Goal: Task Accomplishment & Management: Manage account settings

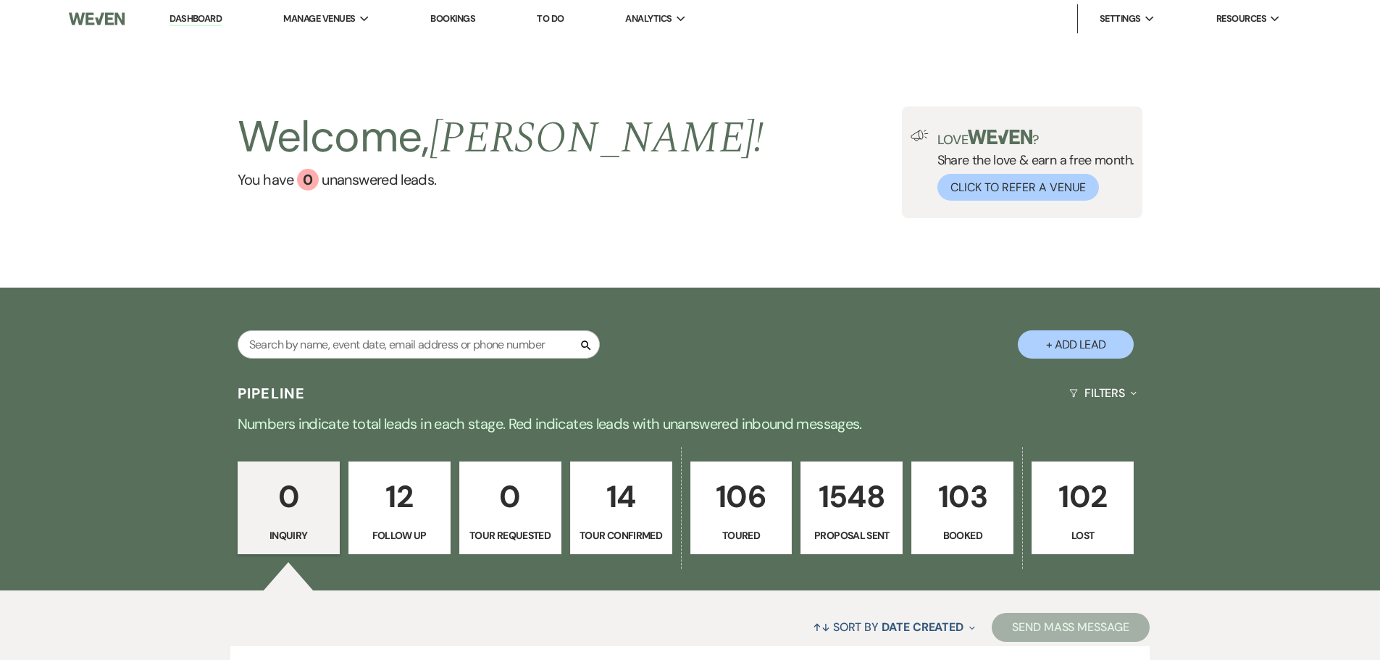
click at [946, 501] on p "103" at bounding box center [962, 496] width 83 height 49
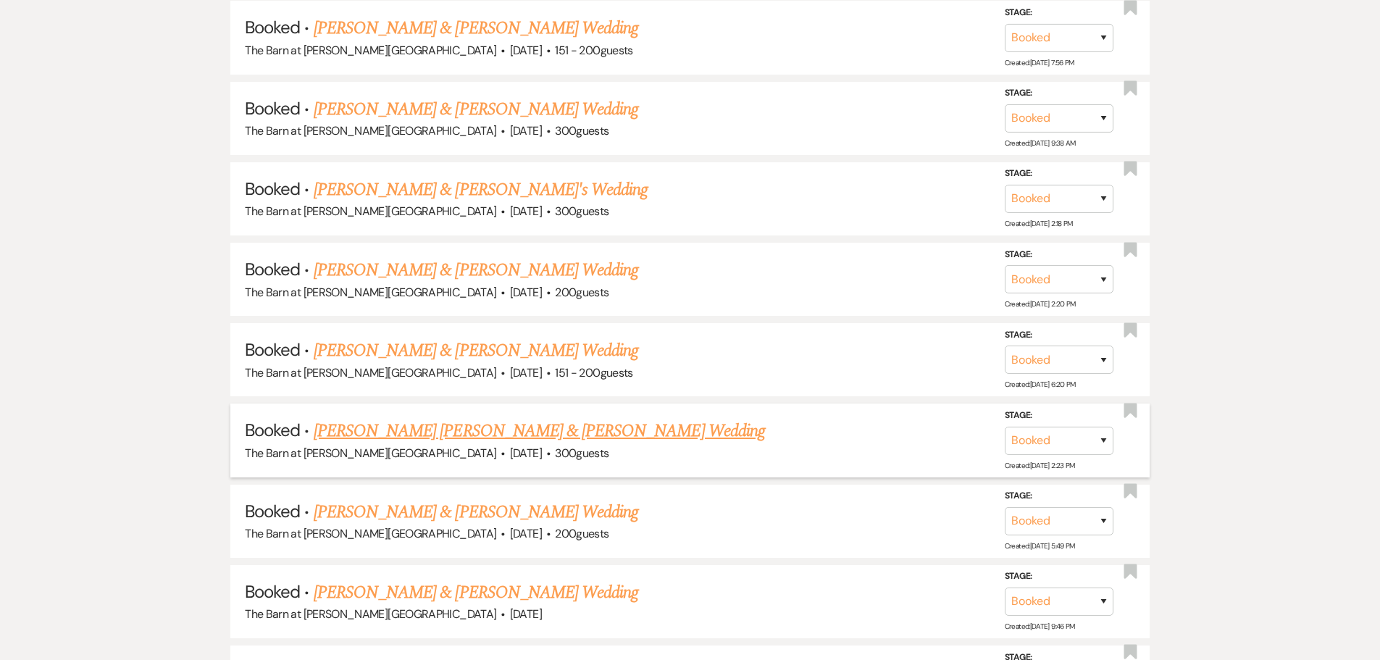
scroll to position [1014, 0]
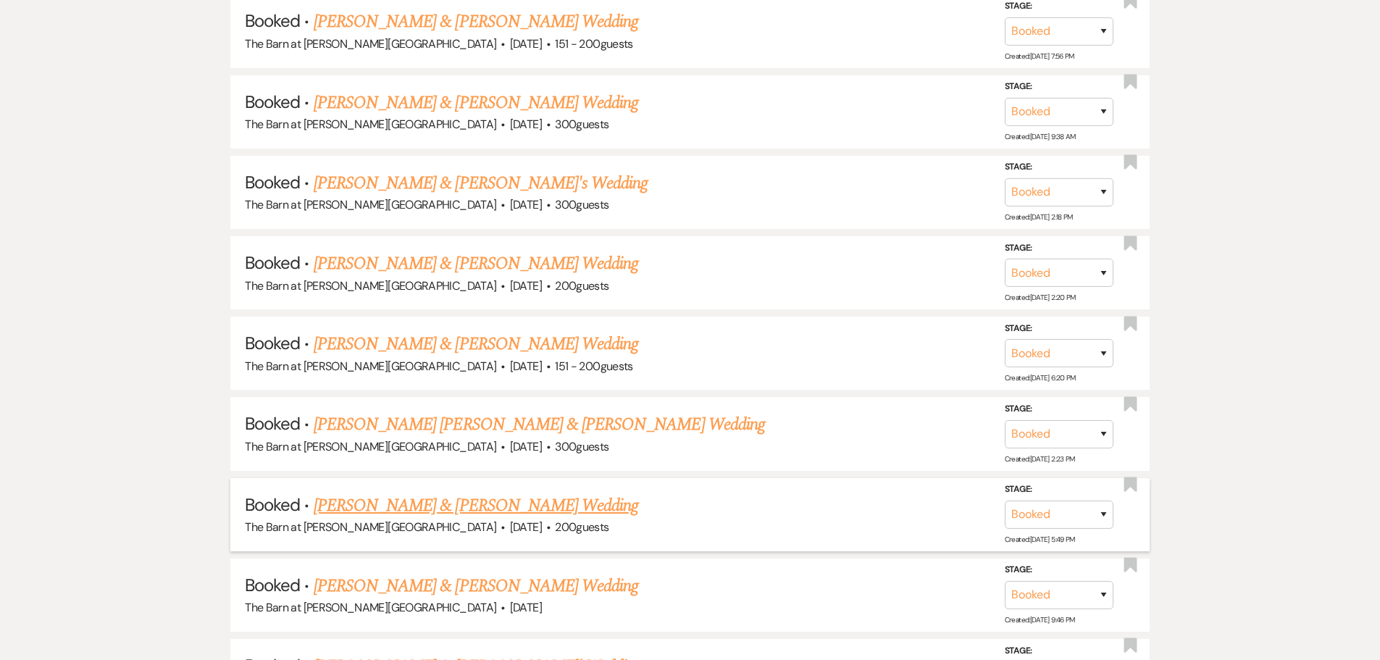
click at [408, 509] on link "[PERSON_NAME] & [PERSON_NAME] Wedding" at bounding box center [476, 506] width 325 height 26
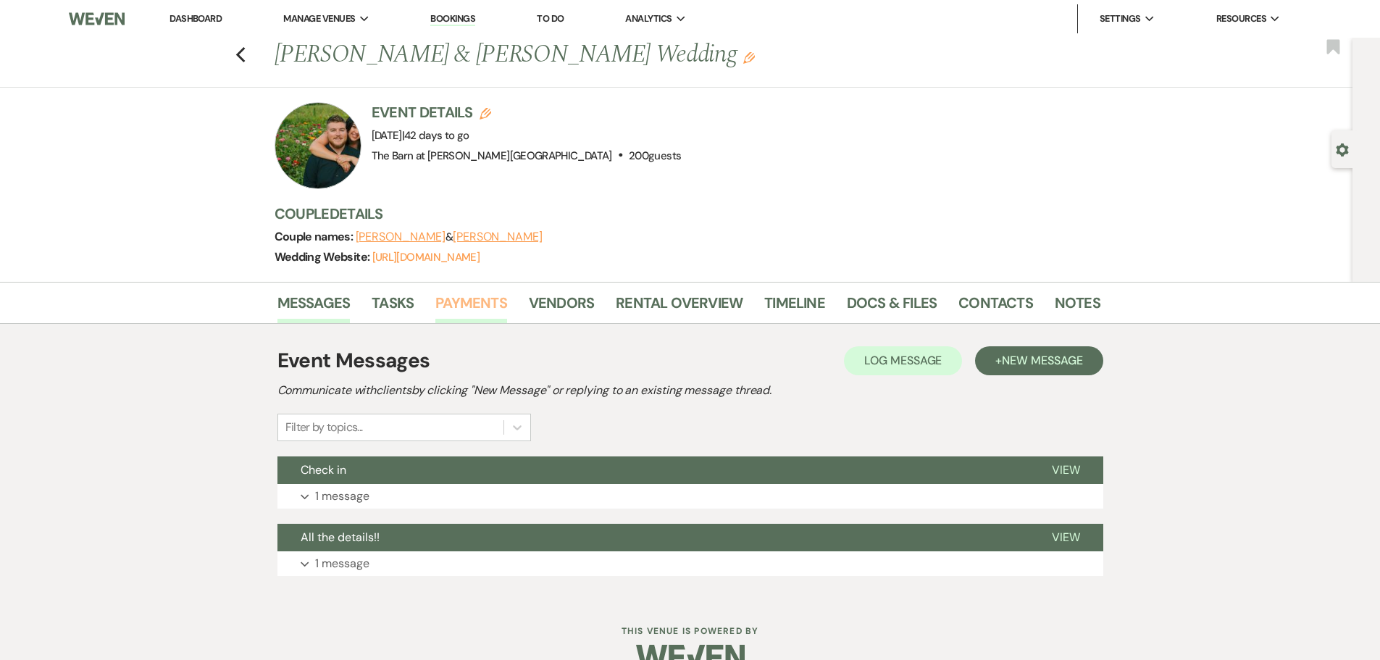
click at [479, 305] on link "Payments" at bounding box center [471, 307] width 72 height 32
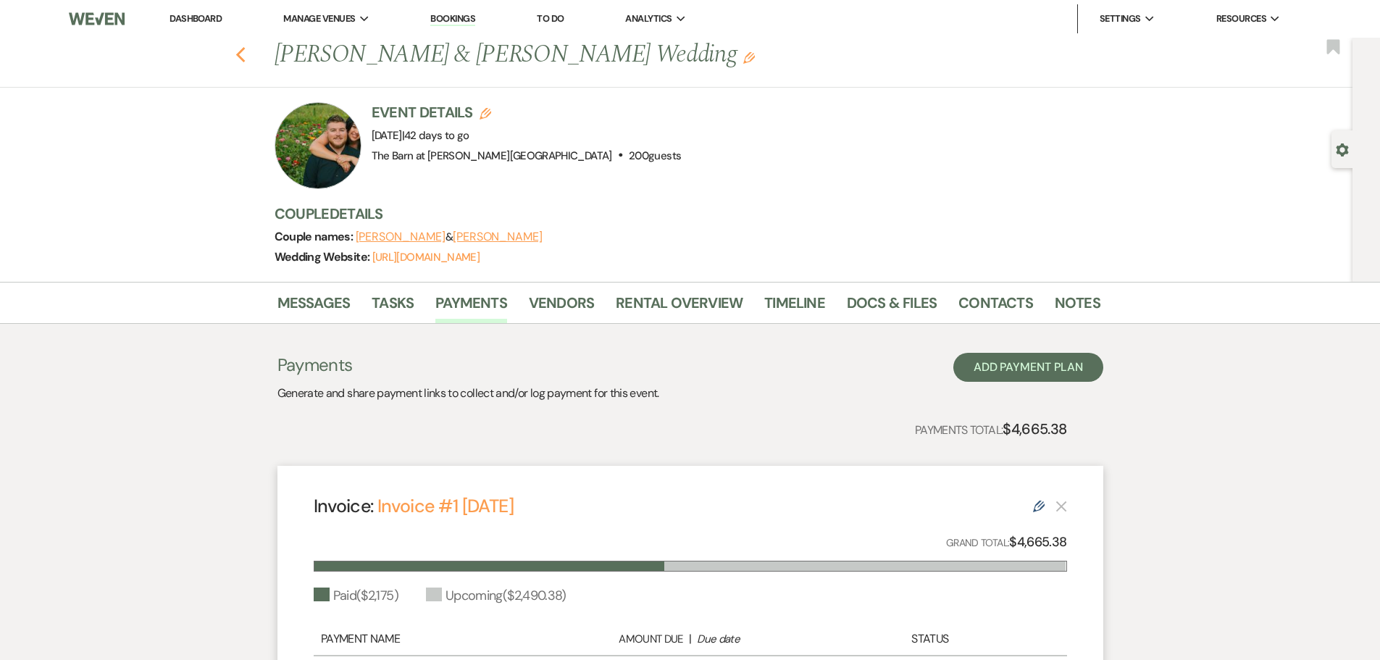
click at [245, 57] on use "button" at bounding box center [239, 55] width 9 height 16
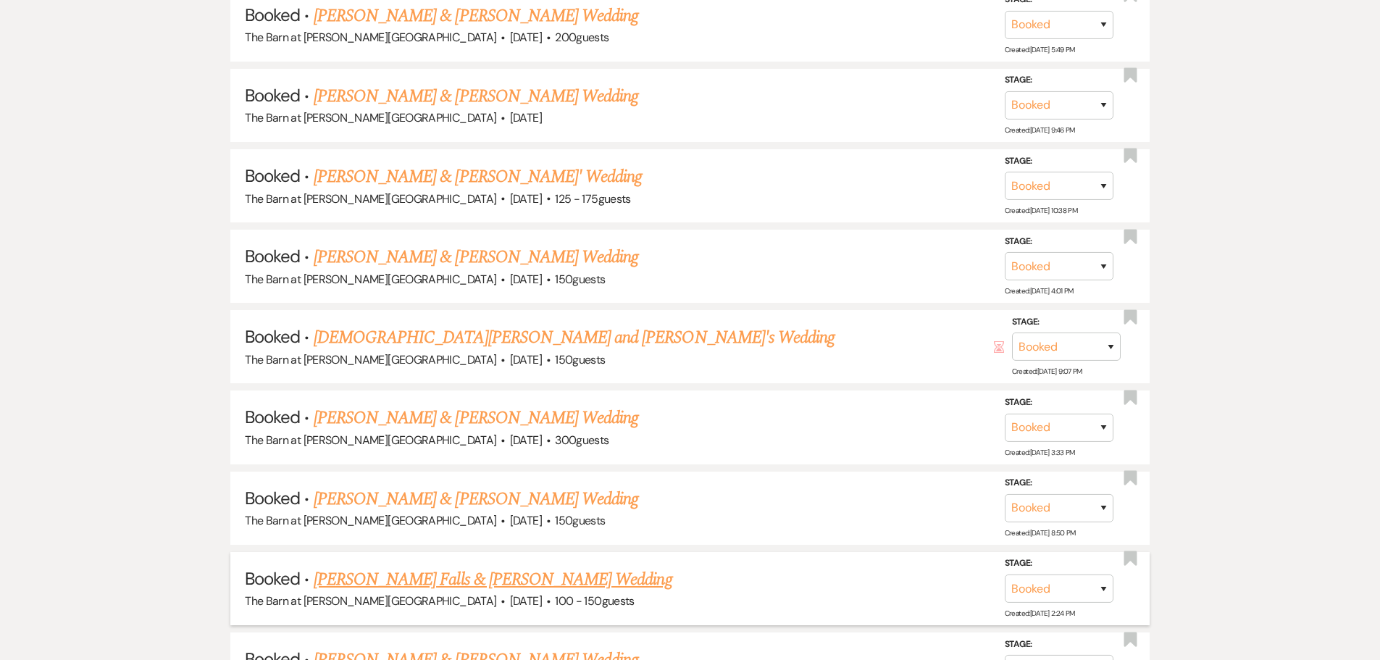
scroll to position [1522, 0]
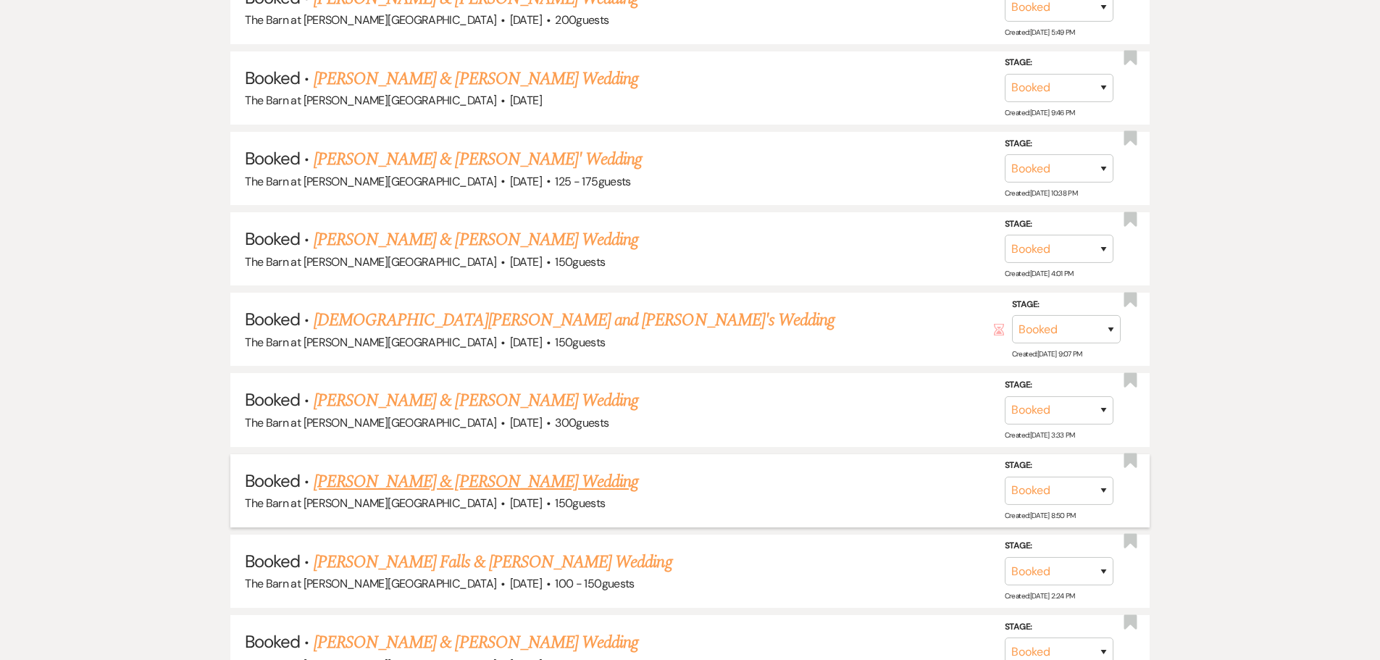
click at [364, 485] on link "[PERSON_NAME] & [PERSON_NAME] Wedding" at bounding box center [476, 482] width 325 height 26
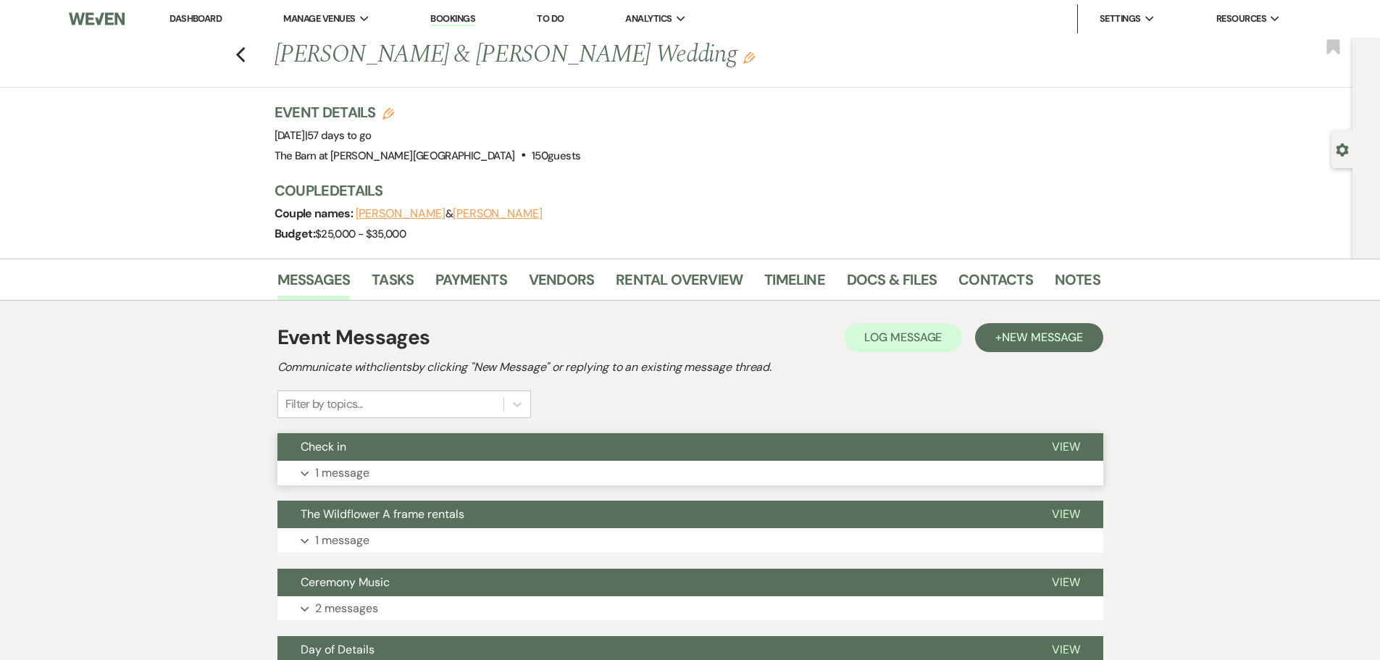
click at [352, 471] on p "1 message" at bounding box center [342, 473] width 54 height 19
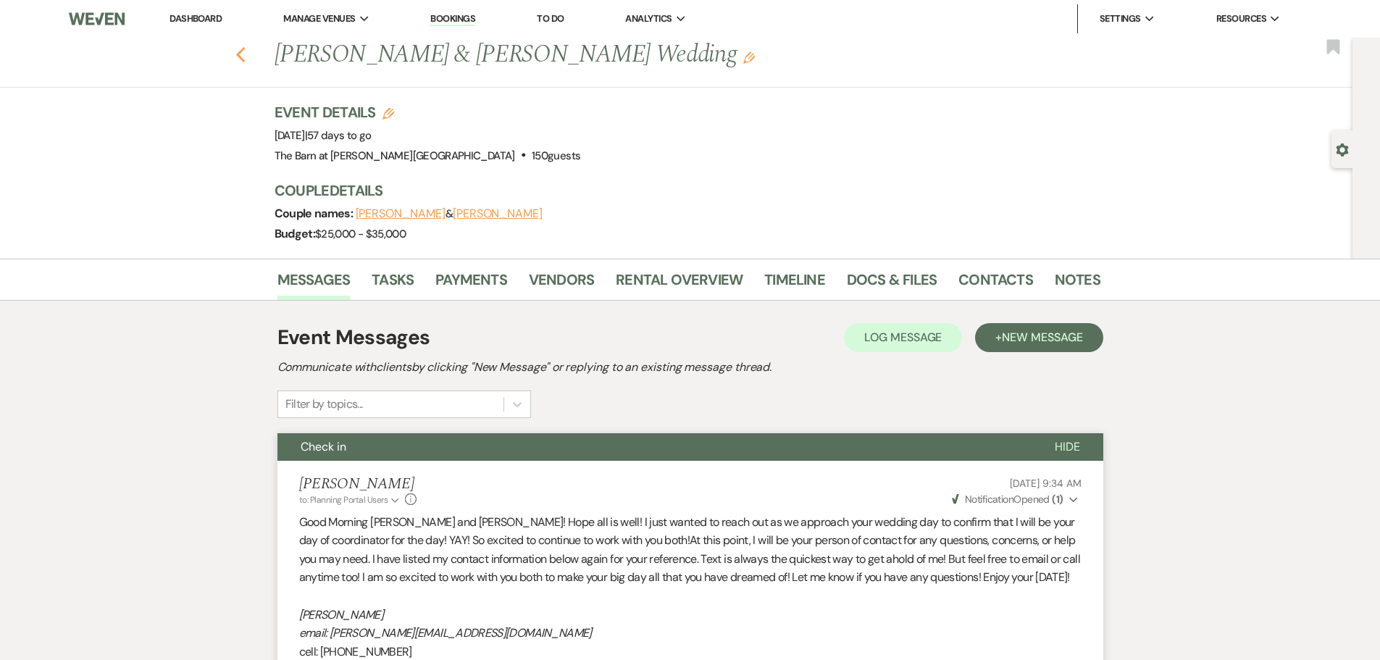
click at [246, 62] on icon "Previous" at bounding box center [240, 54] width 11 height 17
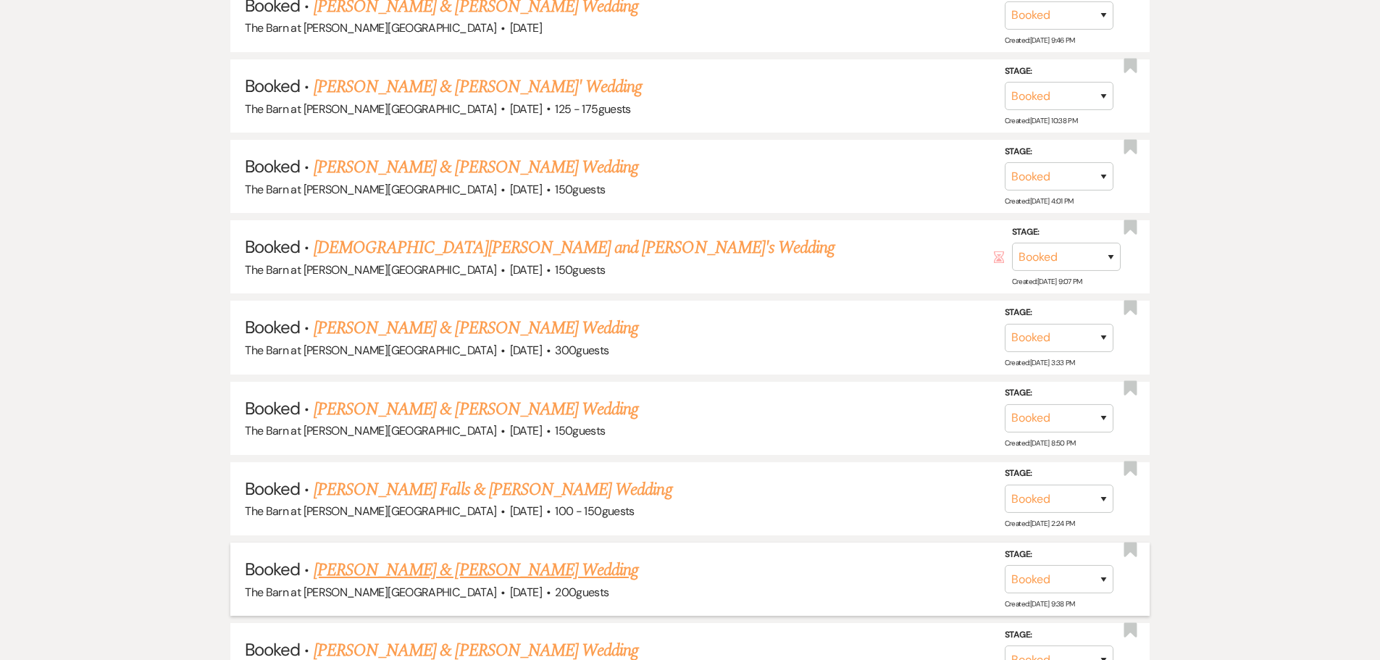
scroll to position [1667, 0]
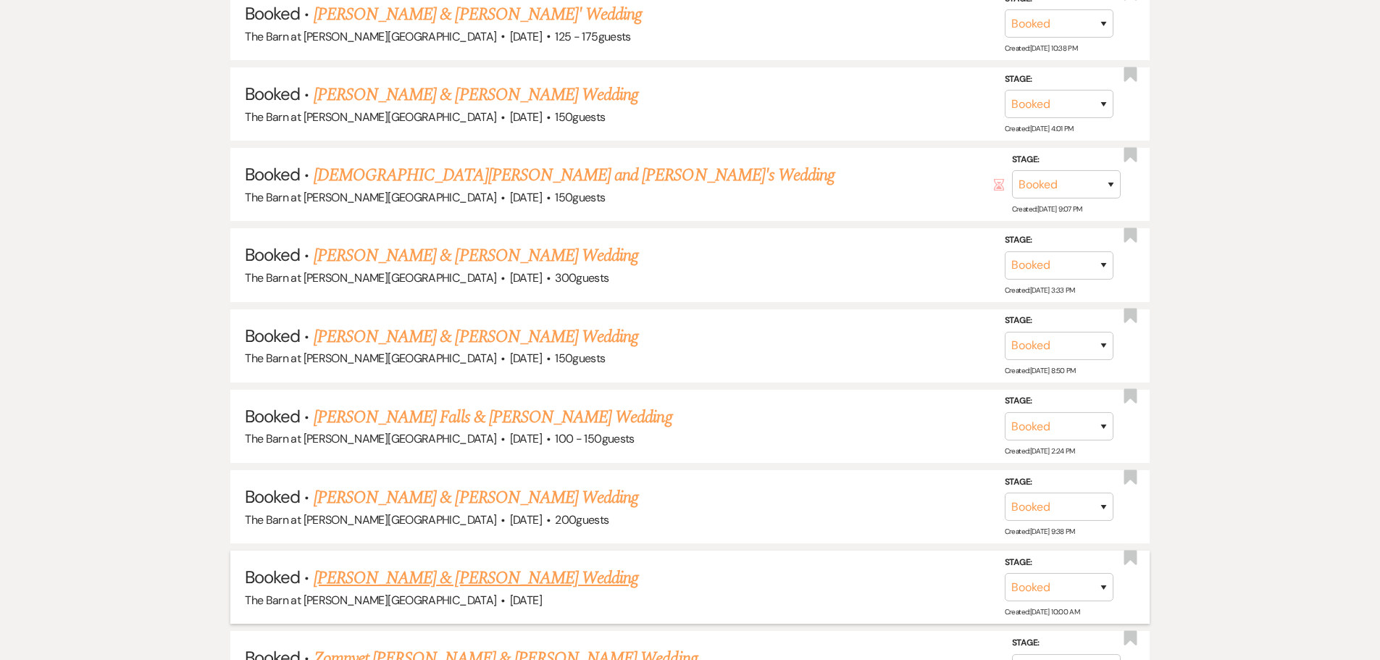
click at [416, 578] on link "[PERSON_NAME] & [PERSON_NAME] Wedding" at bounding box center [476, 578] width 325 height 26
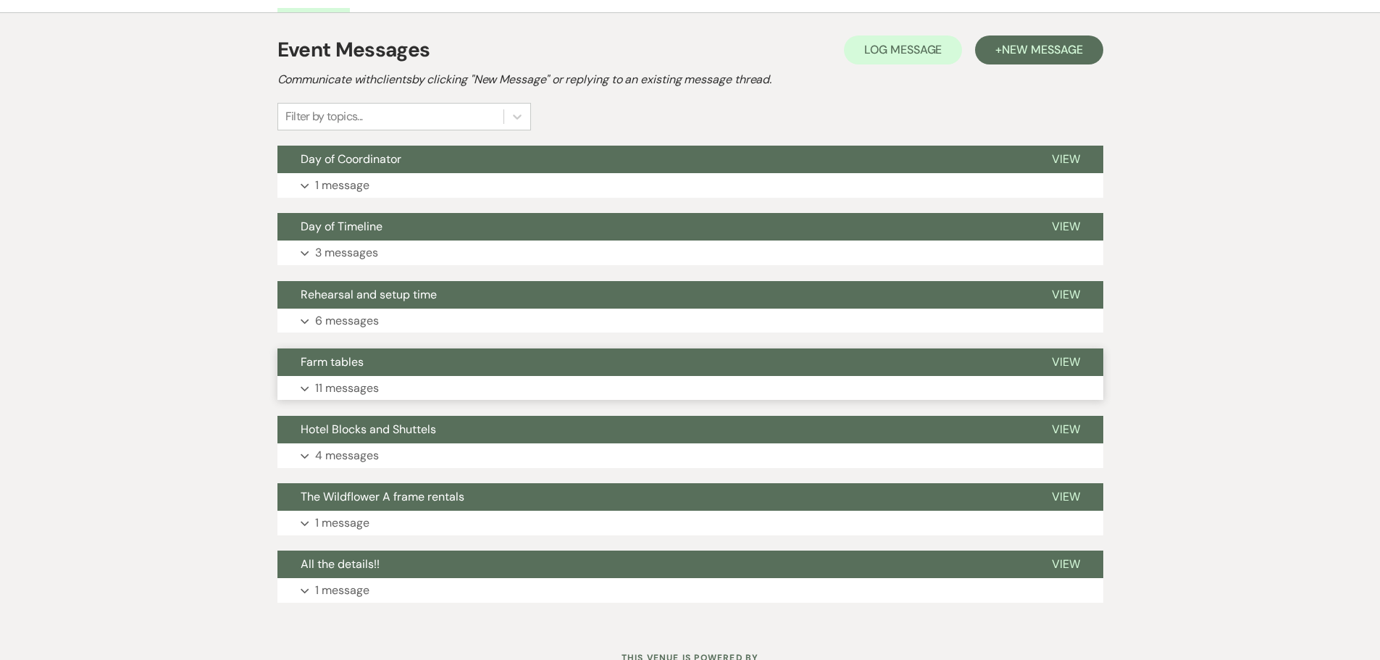
scroll to position [290, 0]
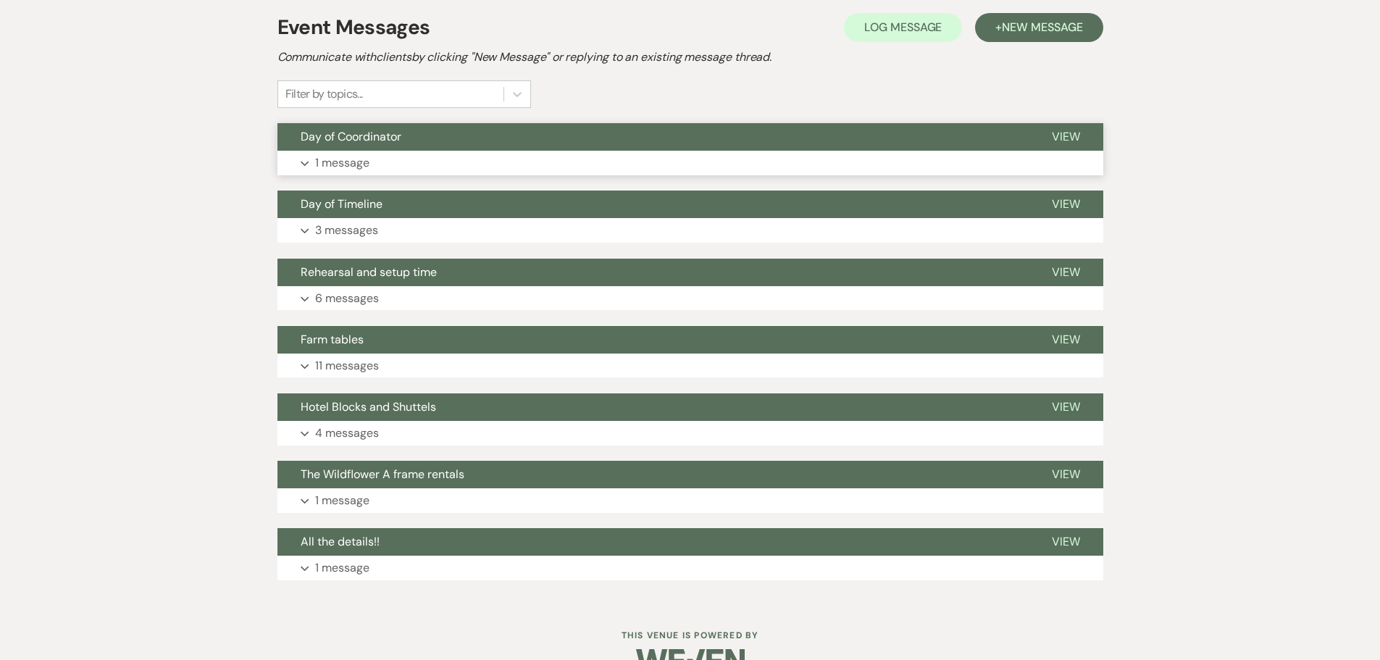
click at [343, 157] on p "1 message" at bounding box center [342, 163] width 54 height 19
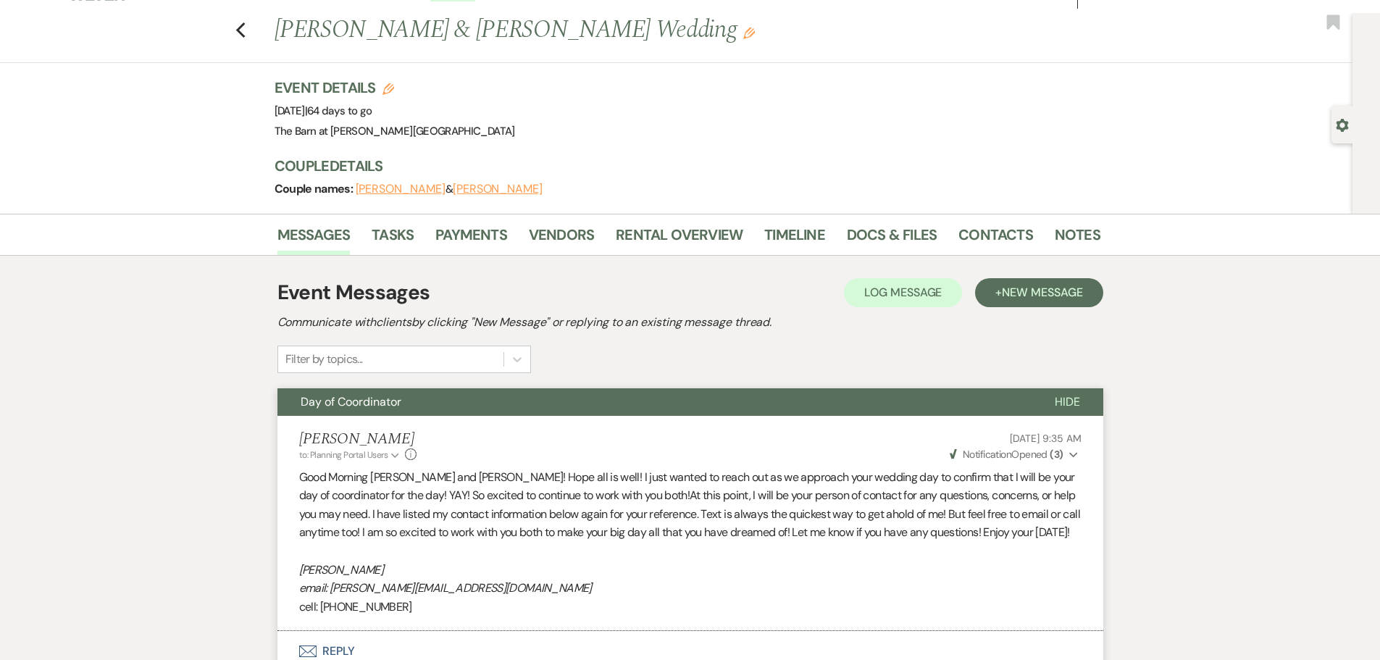
scroll to position [0, 0]
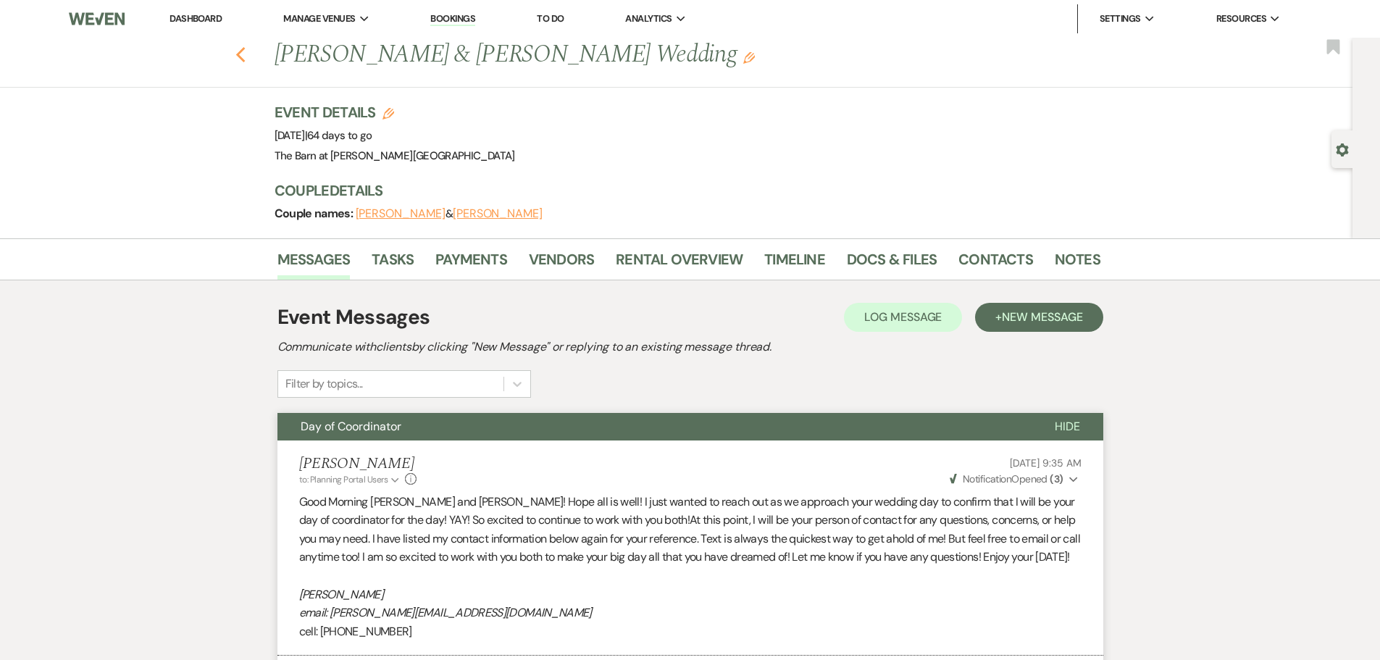
click at [245, 58] on use "button" at bounding box center [239, 55] width 9 height 16
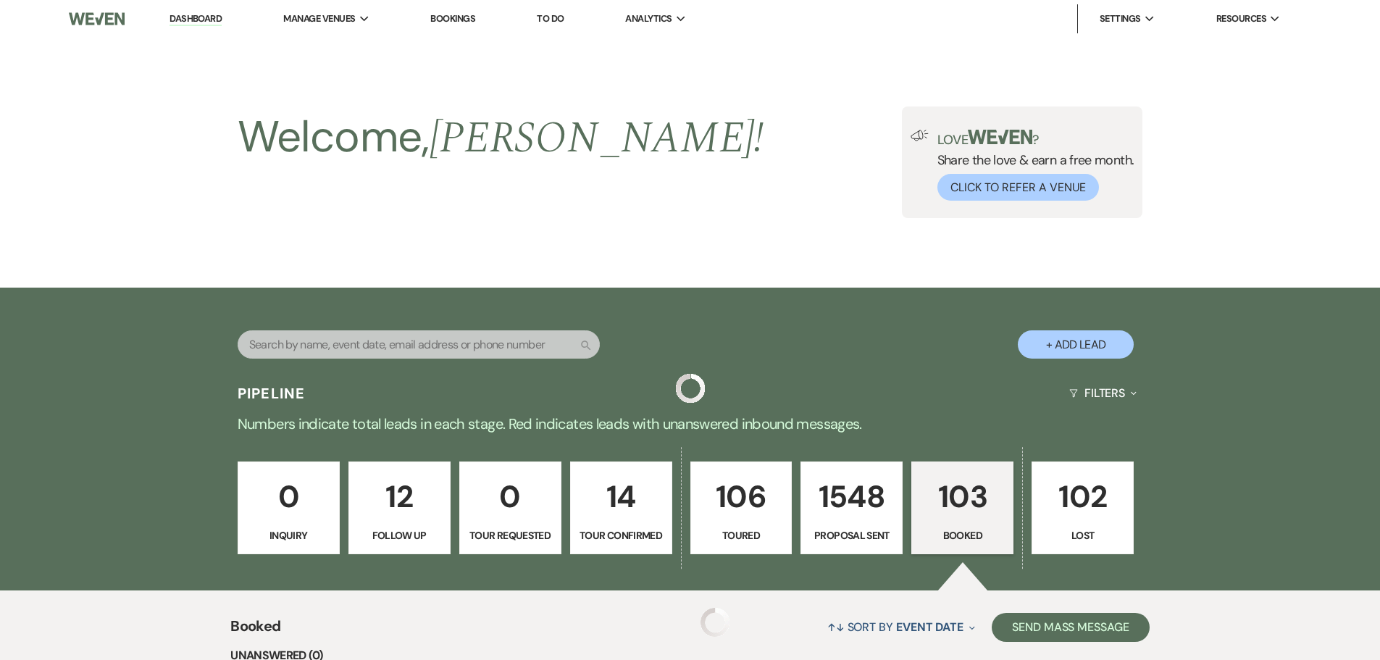
scroll to position [1667, 0]
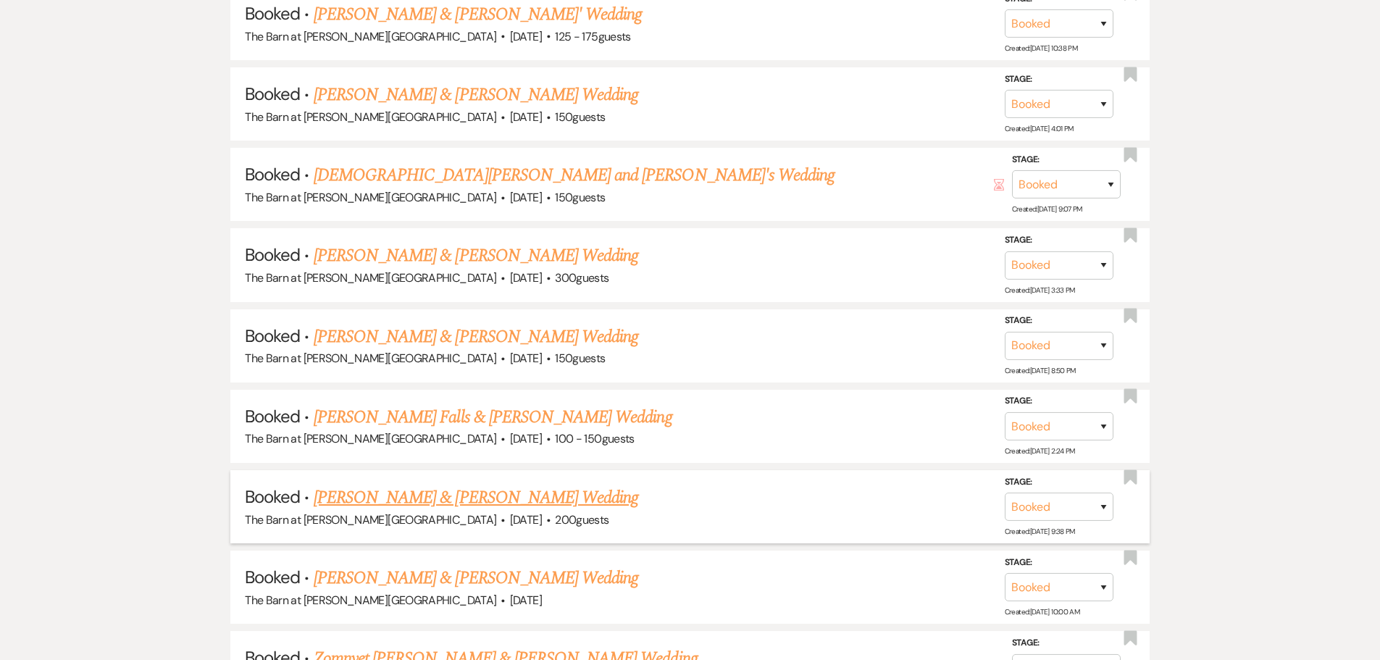
click at [428, 496] on link "[PERSON_NAME] & [PERSON_NAME] Wedding" at bounding box center [476, 498] width 325 height 26
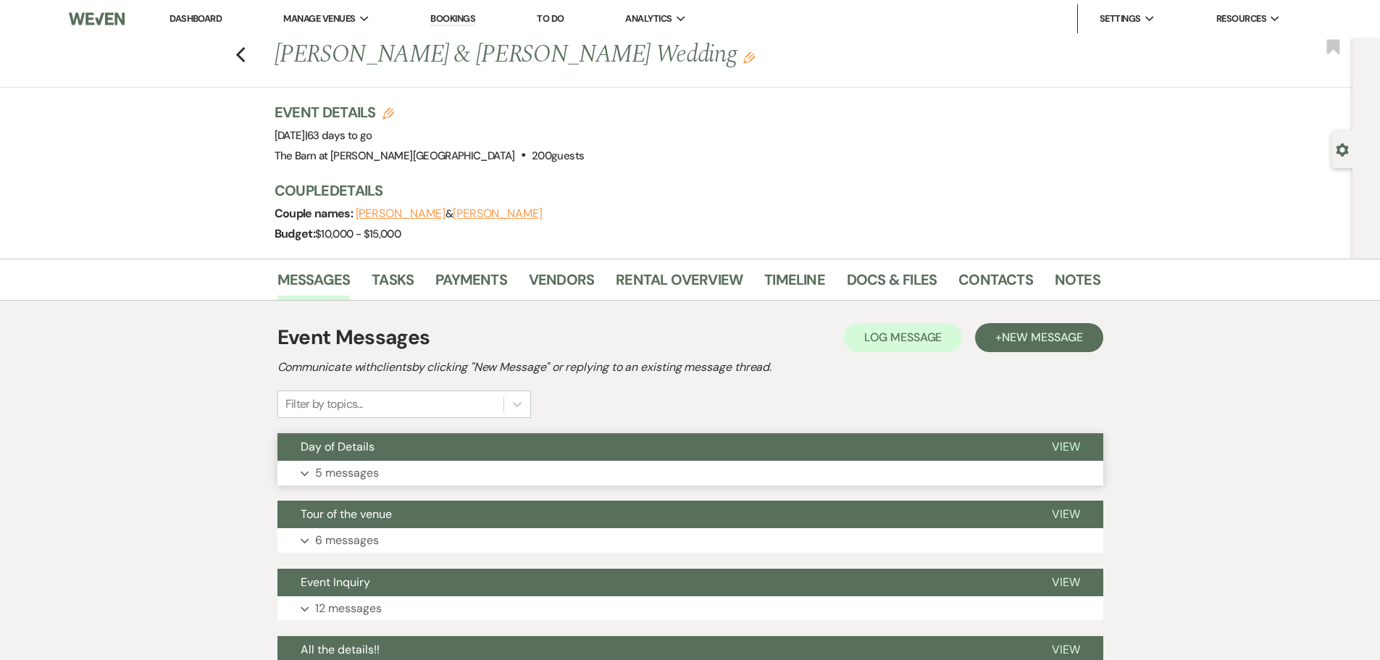
click at [350, 475] on p "5 messages" at bounding box center [347, 473] width 64 height 19
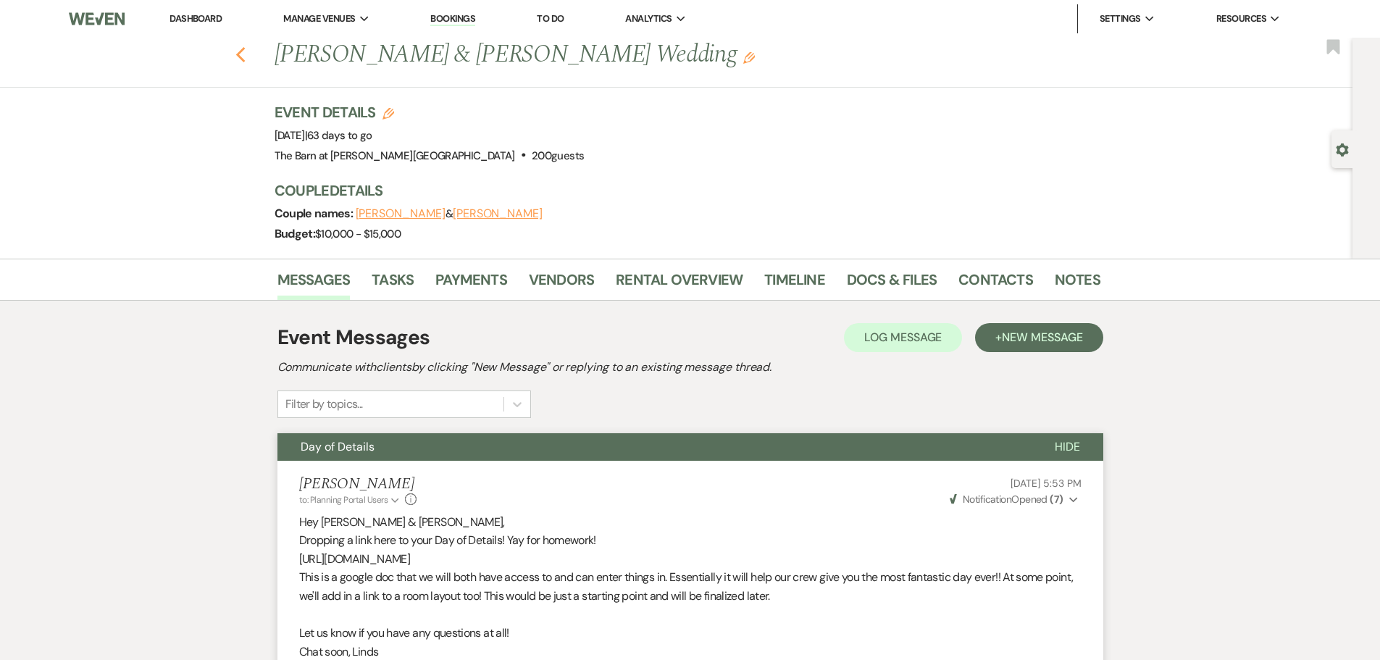
click at [246, 54] on icon "Previous" at bounding box center [240, 54] width 11 height 17
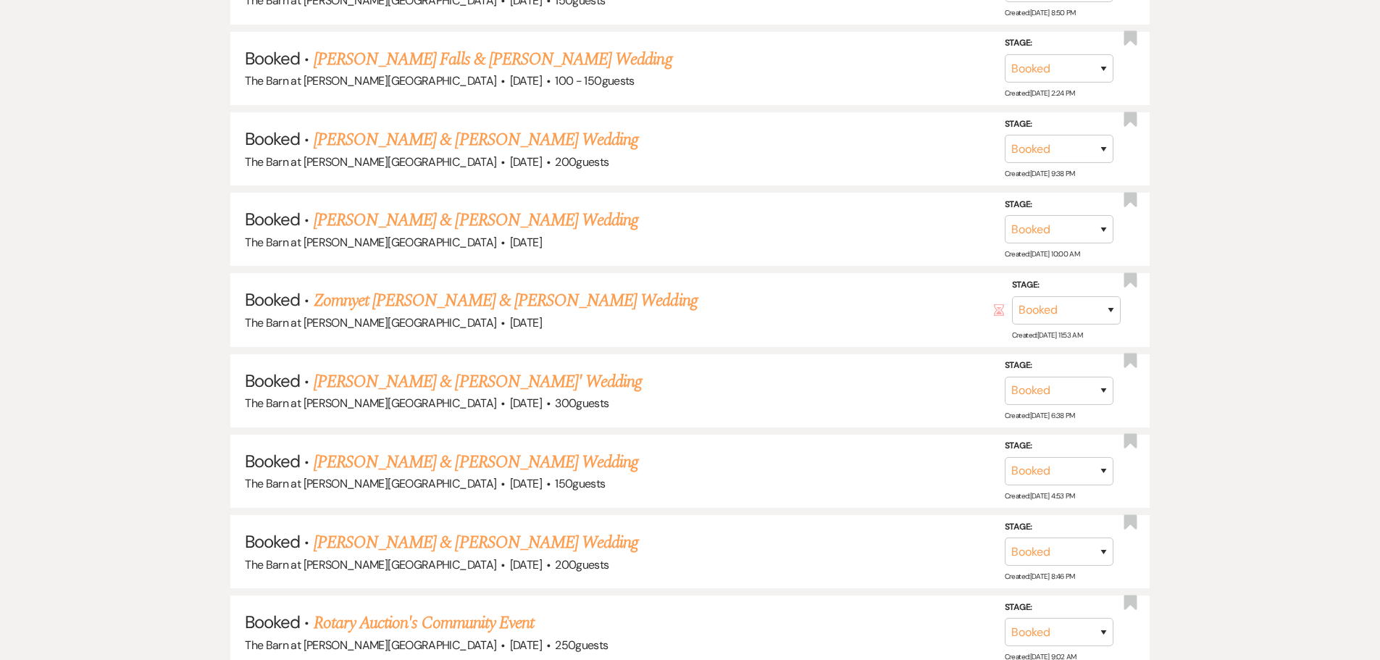
scroll to position [2029, 0]
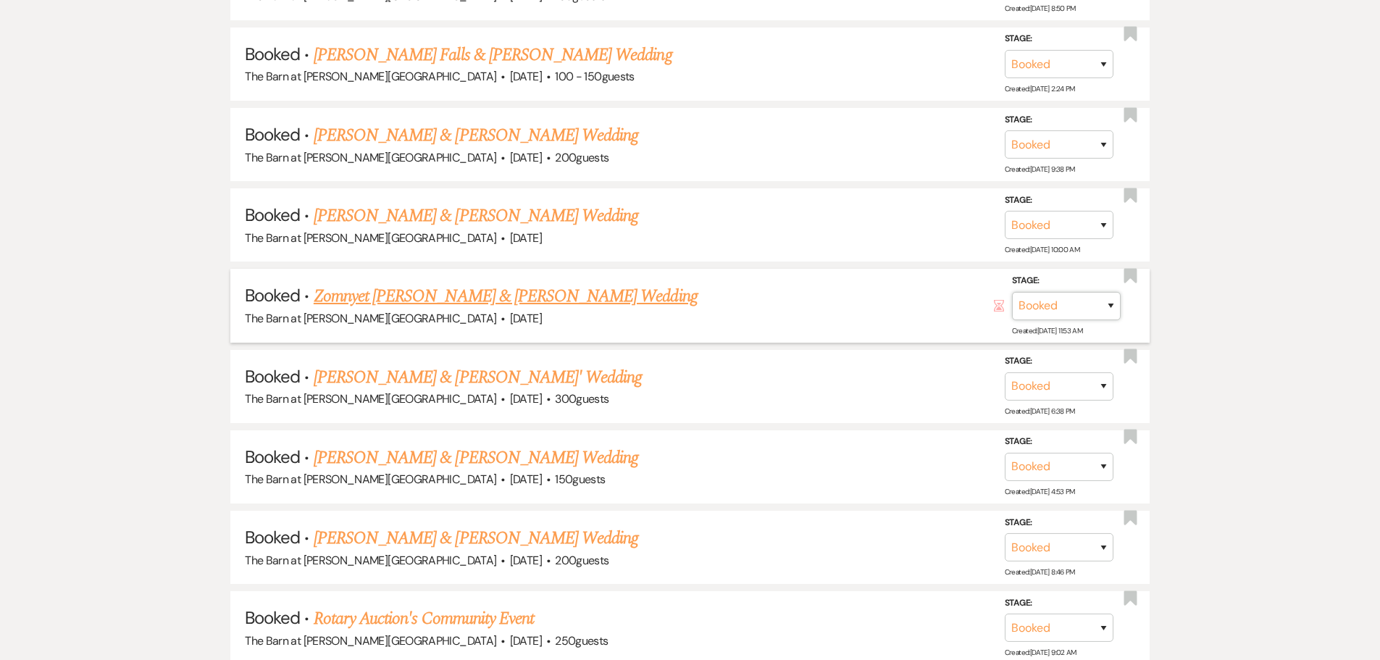
click at [1049, 309] on select "Booked Lost" at bounding box center [1066, 306] width 109 height 28
select select "8"
click at [1012, 292] on select "Booked Lost" at bounding box center [1066, 306] width 109 height 28
click at [839, 298] on select "Booked Elsewhere Budget Date Unavailable No Response Not a Good Match Capacity …" at bounding box center [863, 306] width 125 height 28
select select "1"
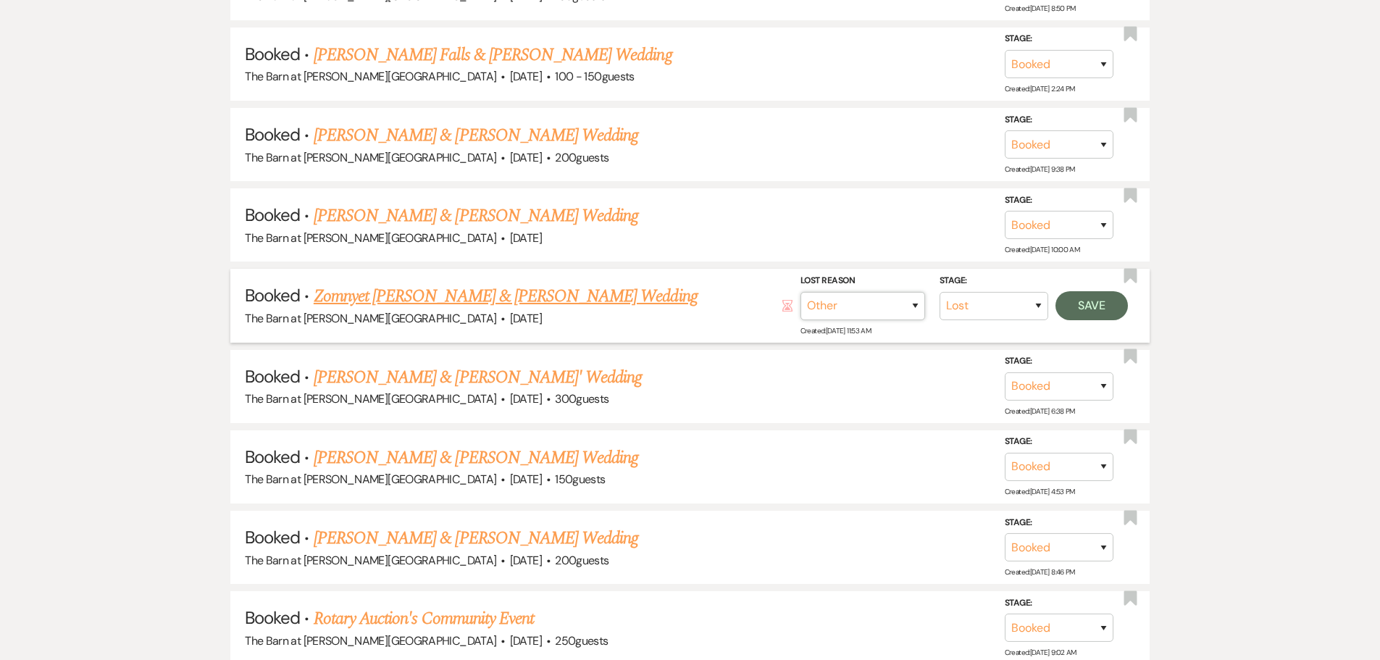
click at [801, 292] on select "Booked Elsewhere Budget Date Unavailable No Response Not a Good Match Capacity …" at bounding box center [863, 306] width 125 height 28
click at [822, 304] on input "Other" at bounding box center [857, 306] width 151 height 28
type input "d"
type input "end of relationship"
click at [1073, 304] on button "Save" at bounding box center [1092, 305] width 72 height 29
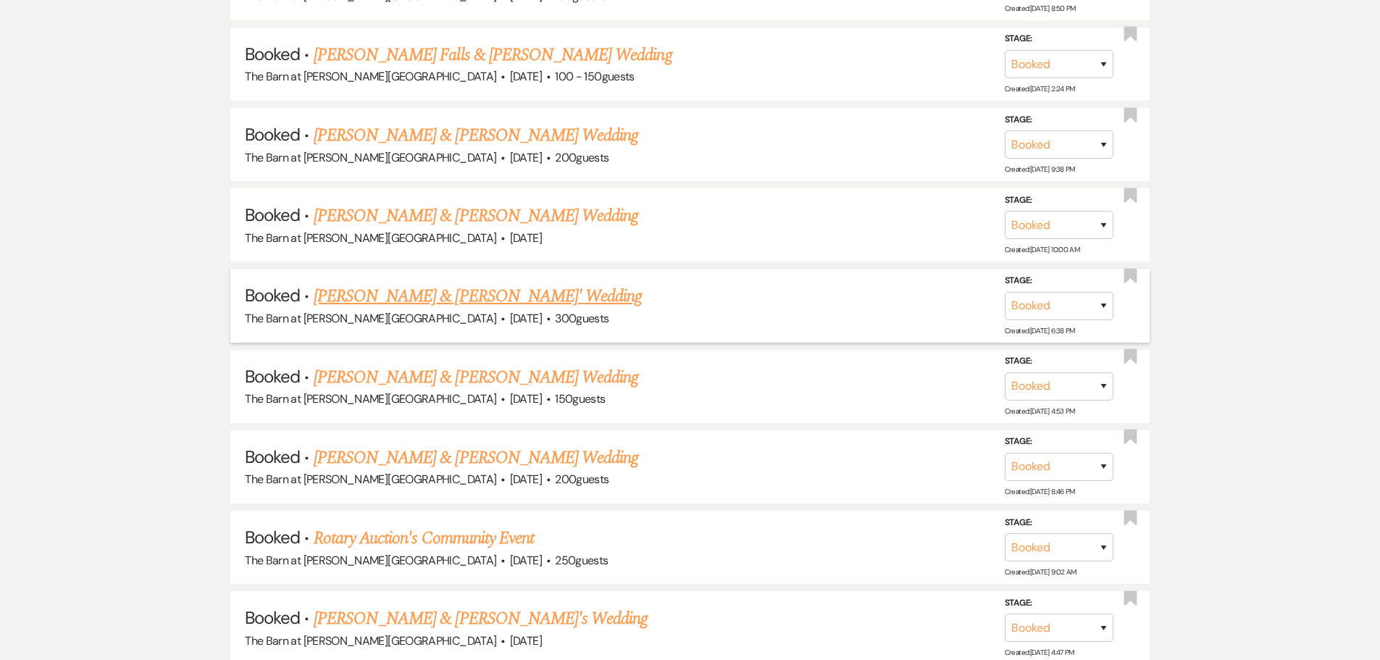
click at [424, 291] on link "[PERSON_NAME] & [PERSON_NAME]' Wedding" at bounding box center [478, 296] width 329 height 26
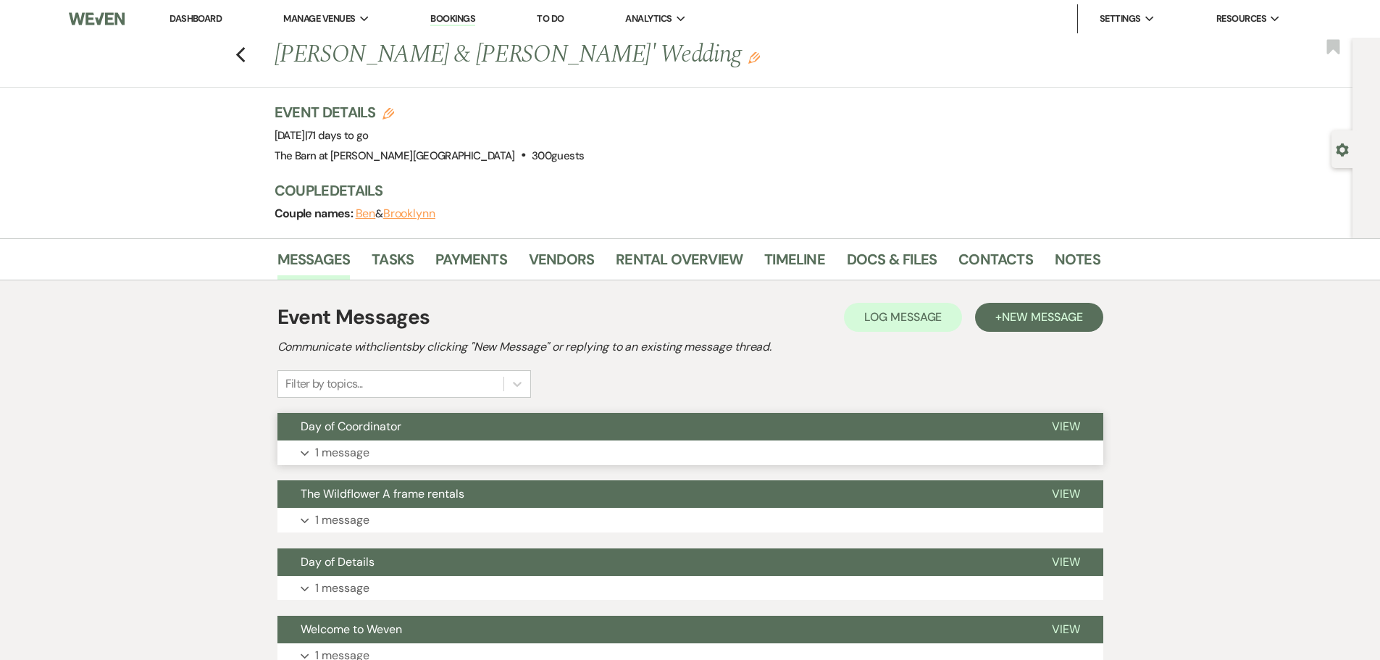
click at [349, 446] on p "1 message" at bounding box center [342, 452] width 54 height 19
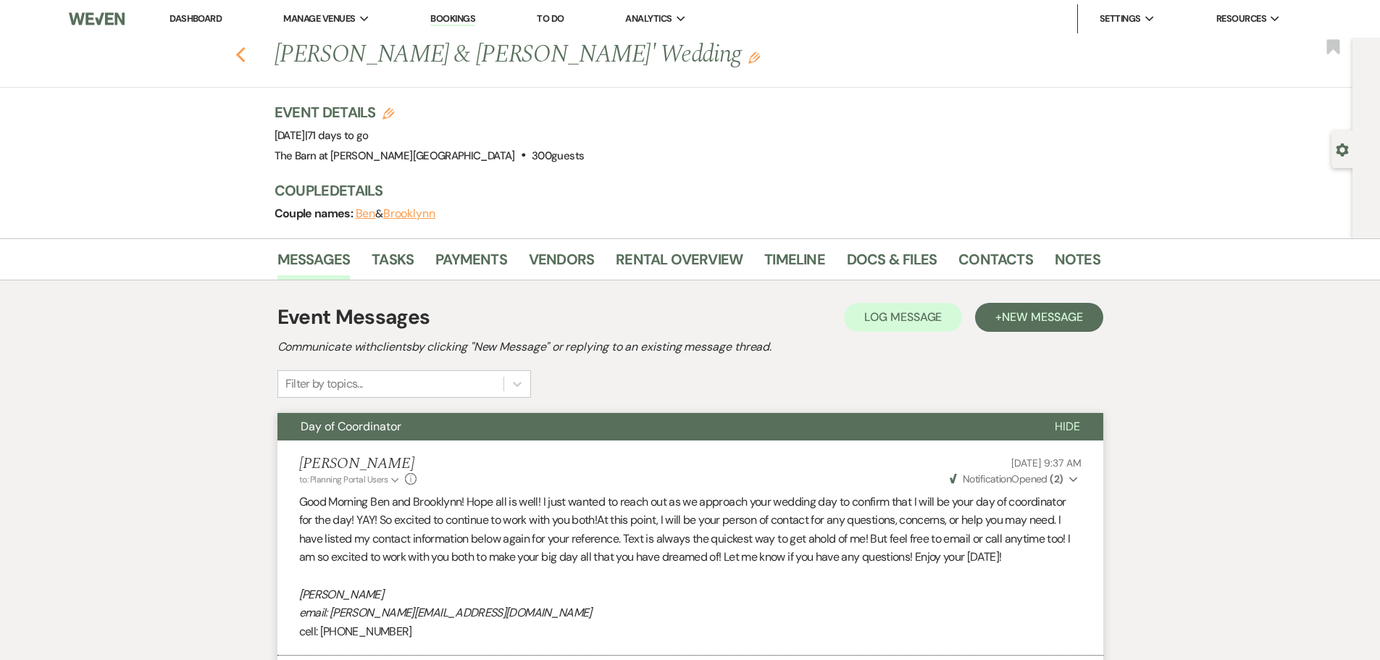
click at [245, 55] on icon "Previous" at bounding box center [240, 54] width 11 height 17
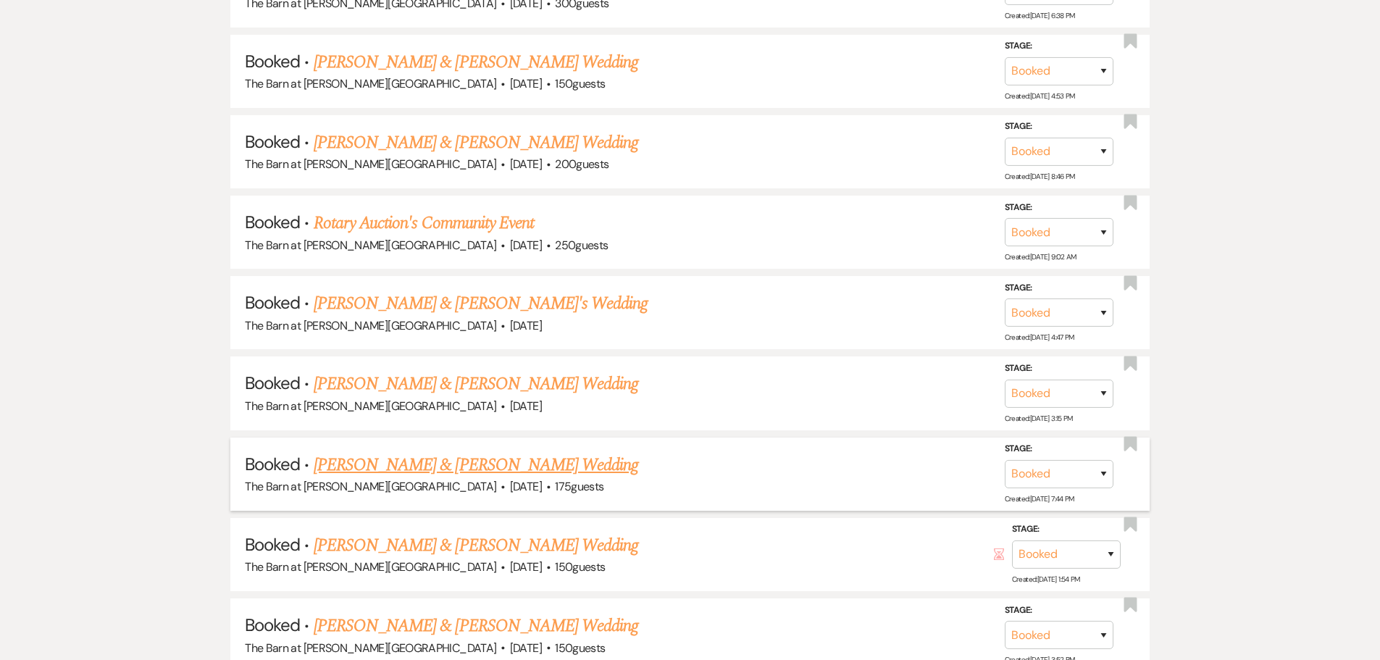
scroll to position [2319, 0]
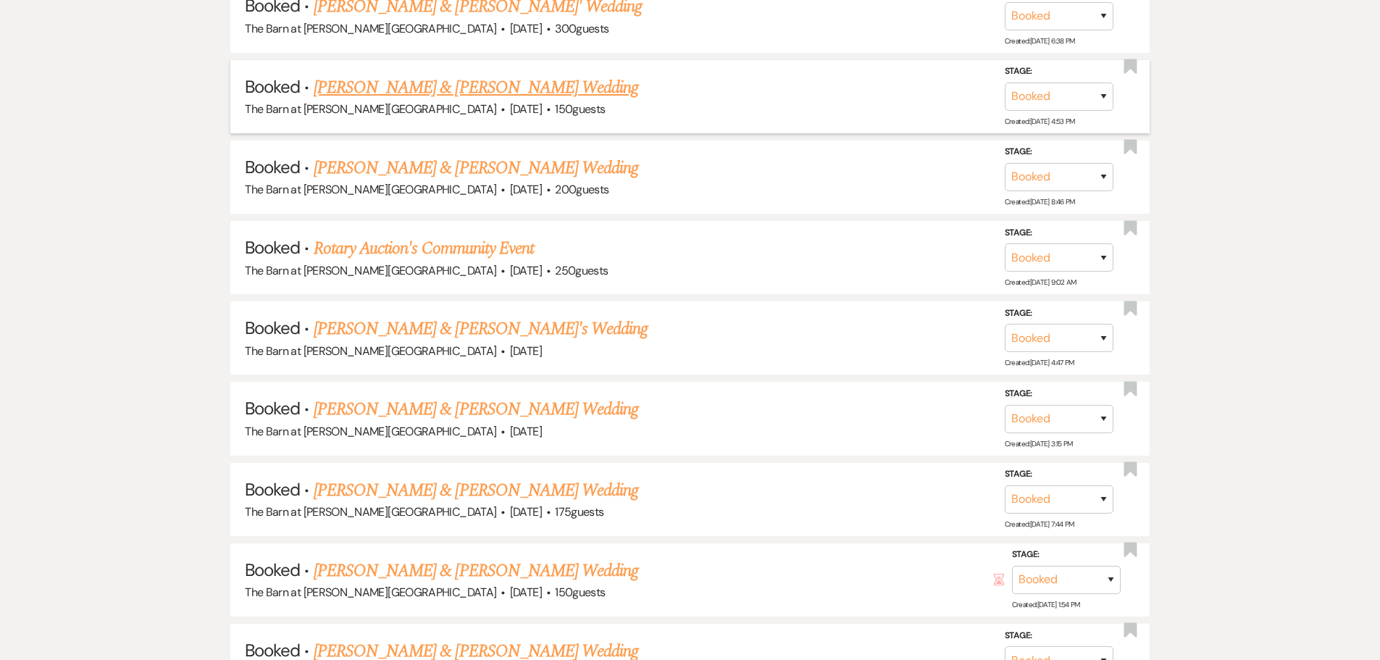
click at [412, 93] on link "[PERSON_NAME] & [PERSON_NAME] Wedding" at bounding box center [476, 88] width 325 height 26
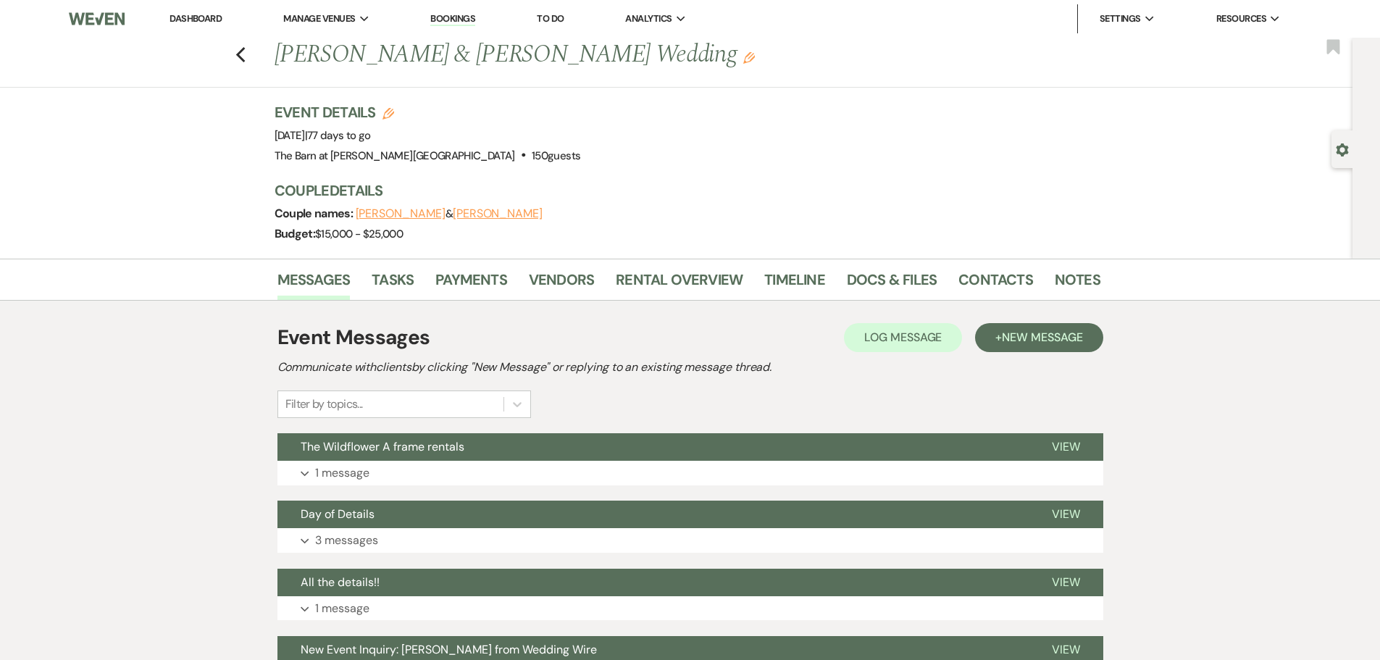
scroll to position [72, 0]
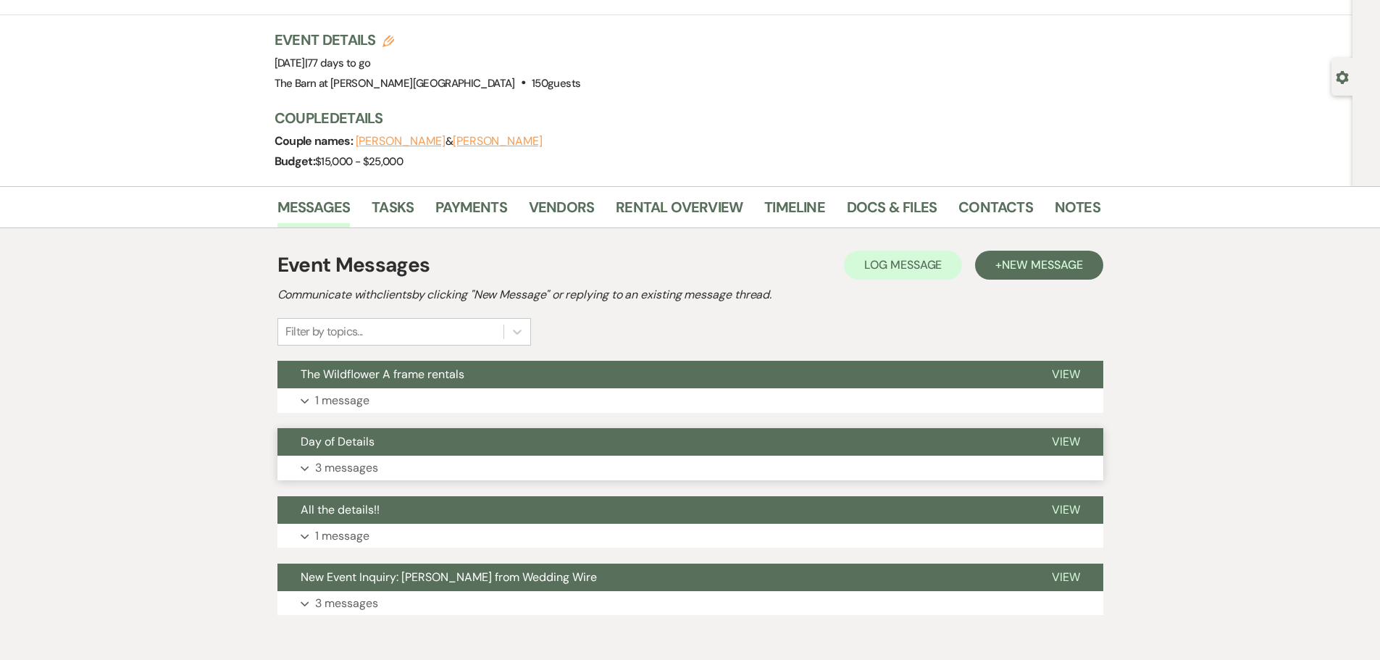
click at [344, 475] on p "3 messages" at bounding box center [346, 468] width 63 height 19
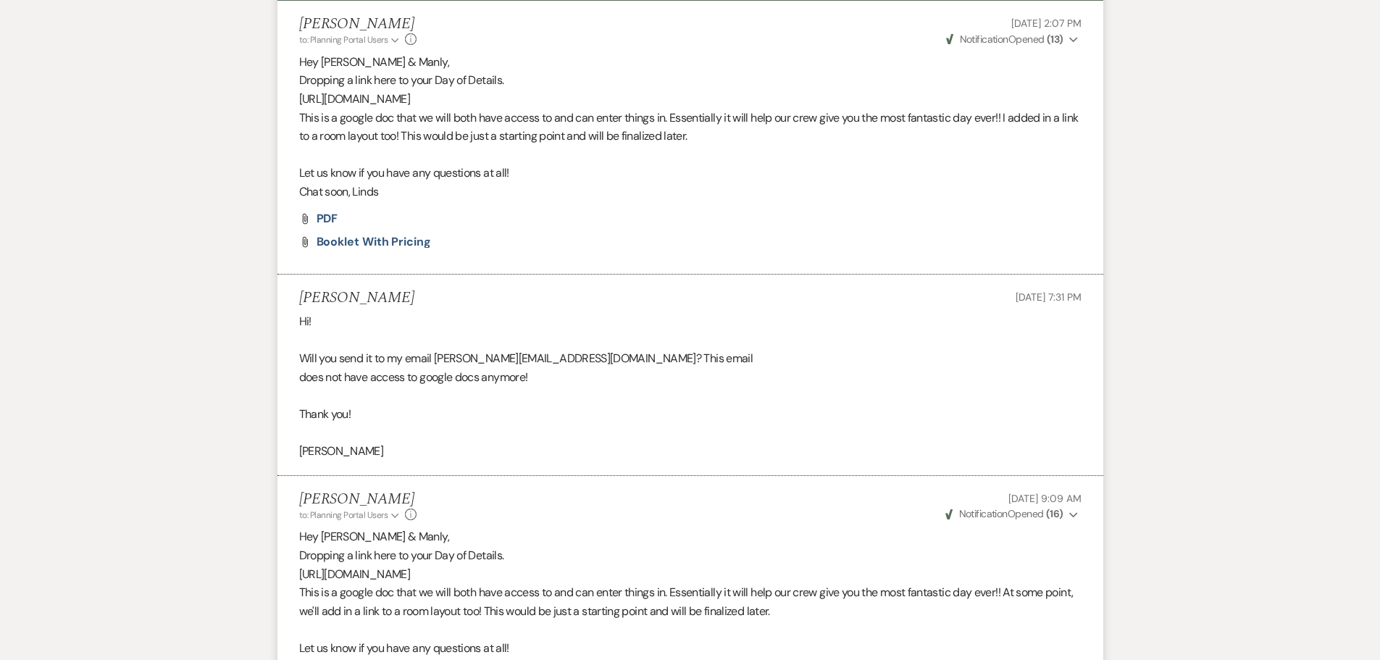
scroll to position [797, 0]
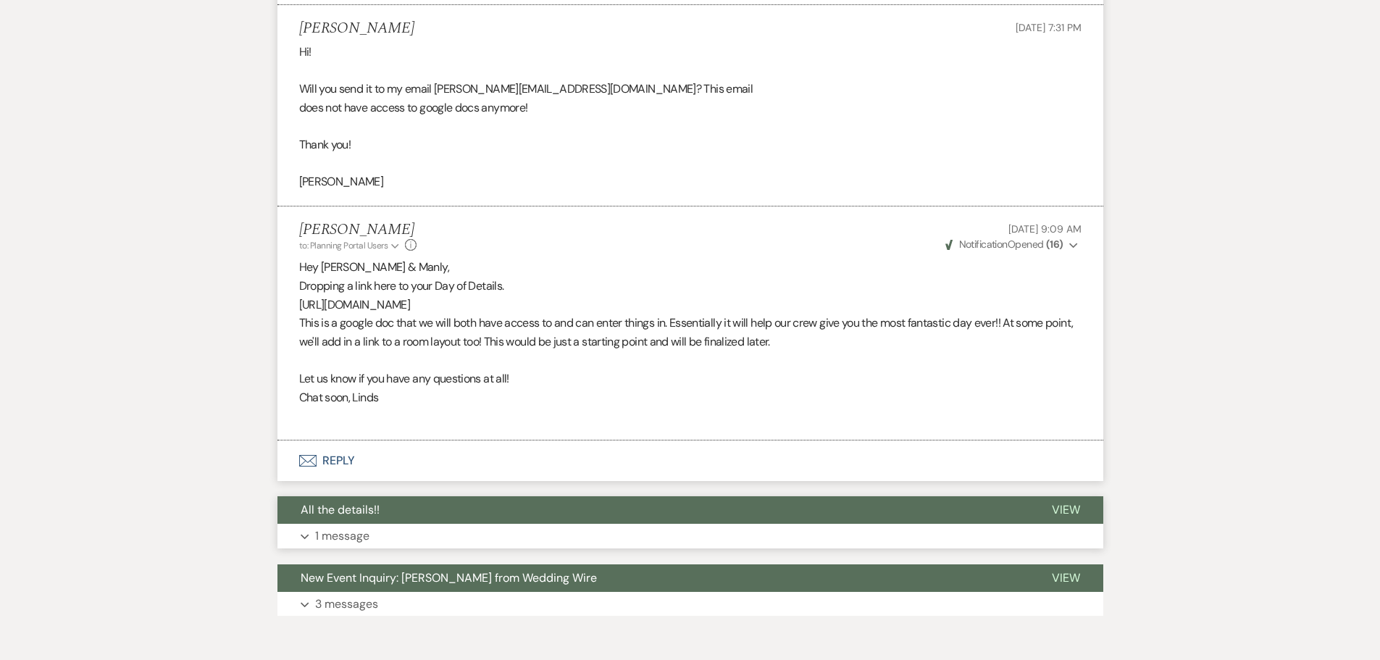
click at [319, 537] on p "1 message" at bounding box center [342, 536] width 54 height 19
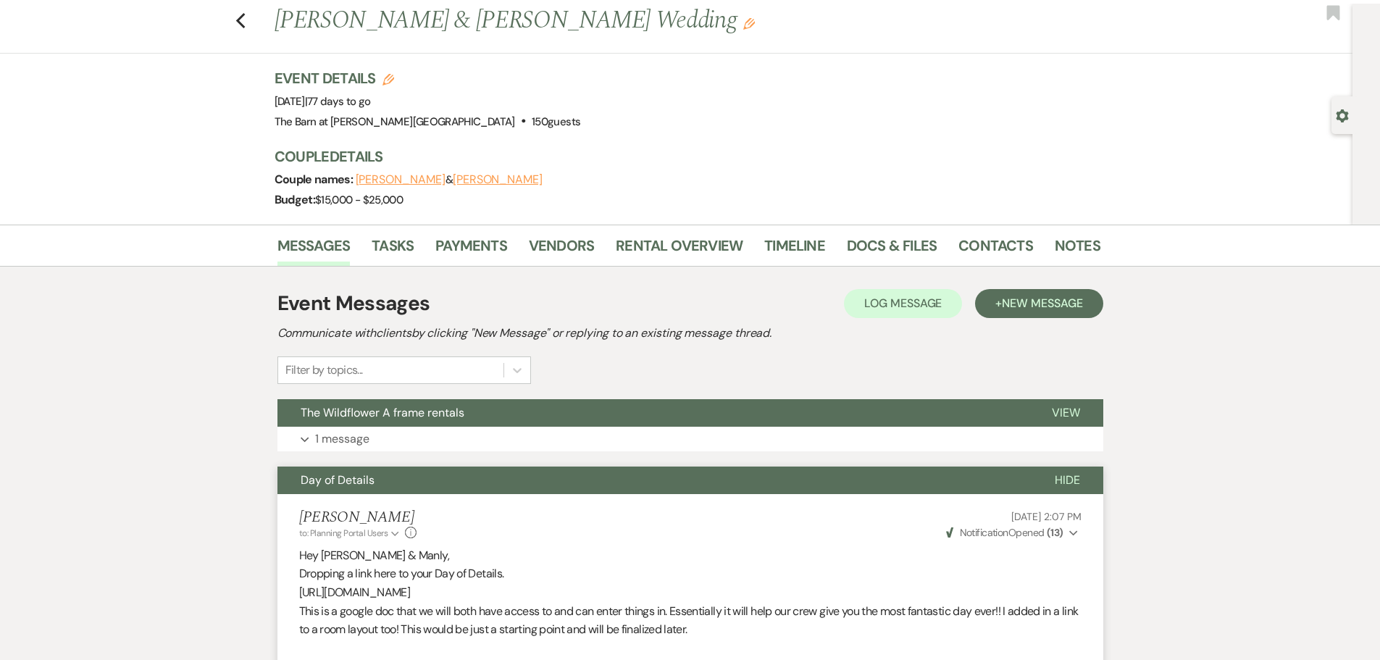
scroll to position [0, 0]
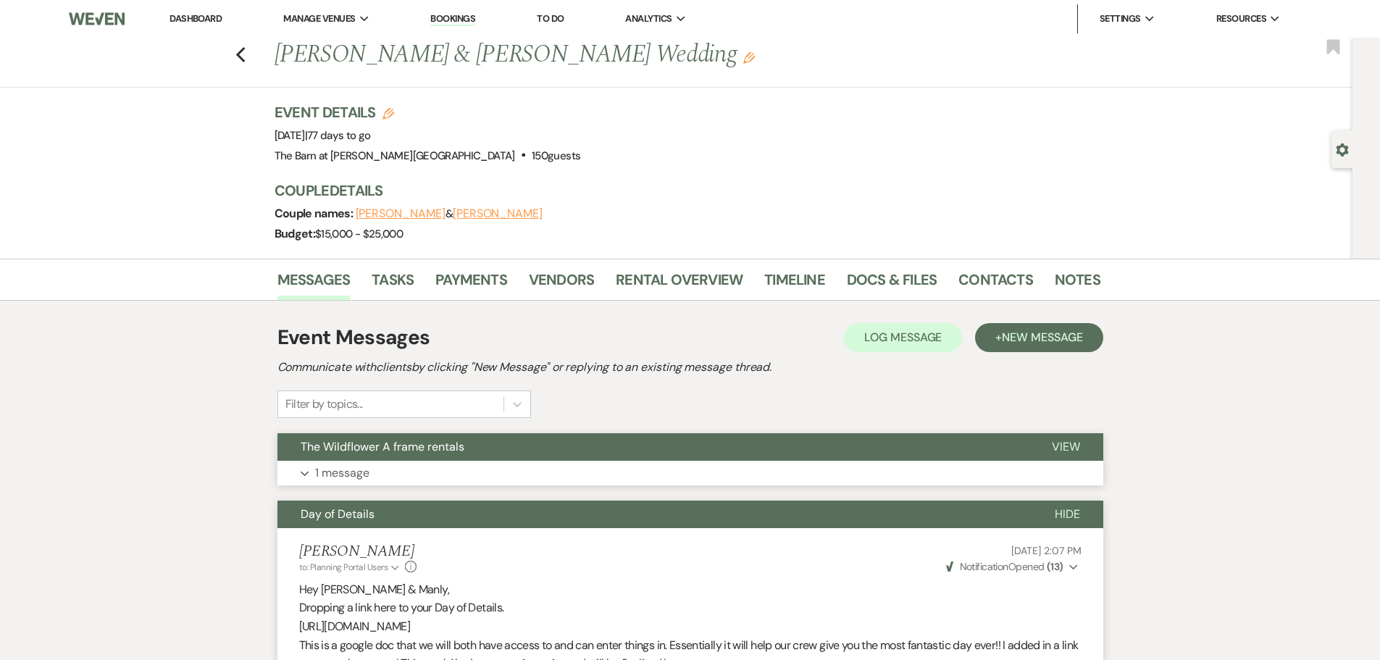
click at [338, 474] on p "1 message" at bounding box center [342, 473] width 54 height 19
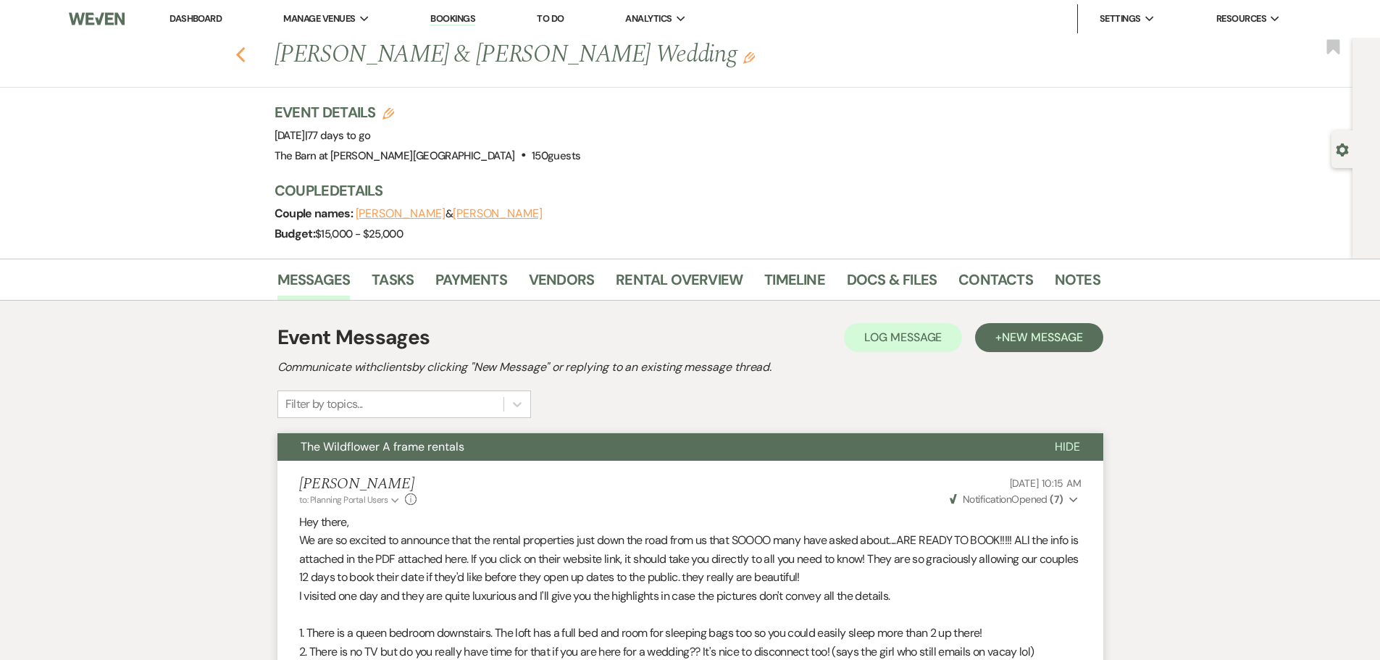
click at [246, 63] on icon "Previous" at bounding box center [240, 54] width 11 height 17
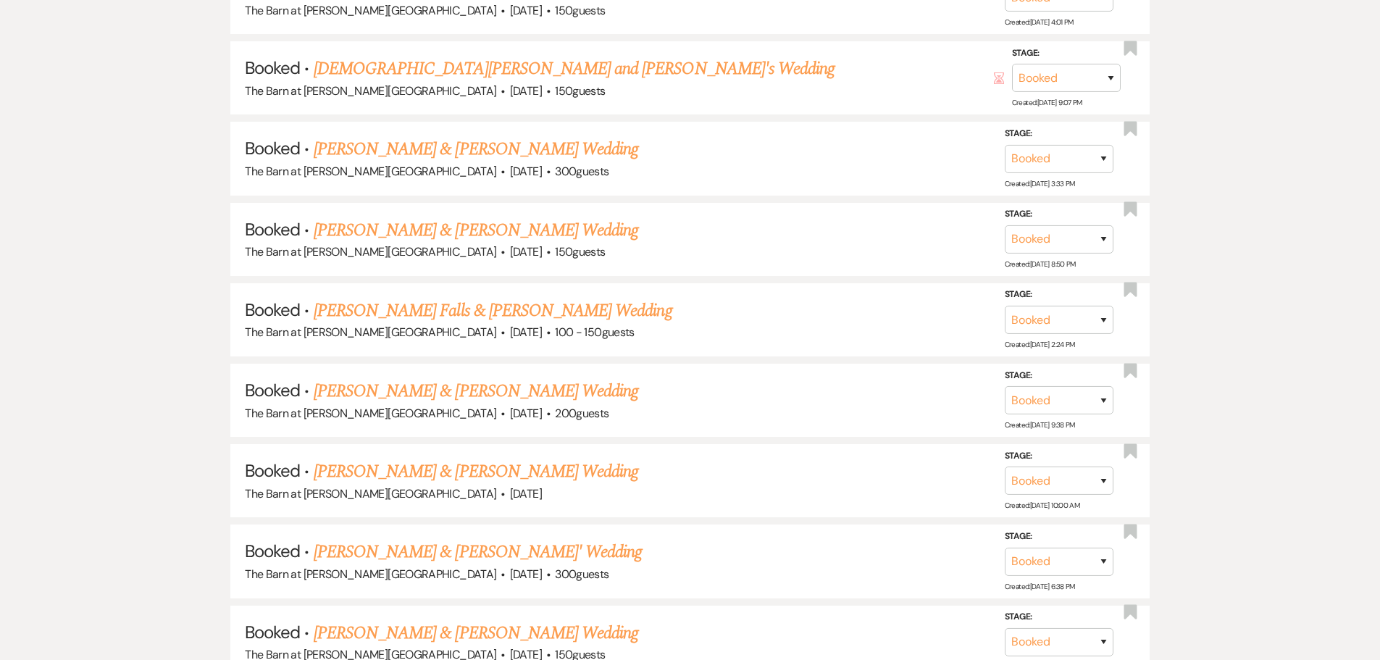
scroll to position [1739, 0]
